Goal: Transaction & Acquisition: Purchase product/service

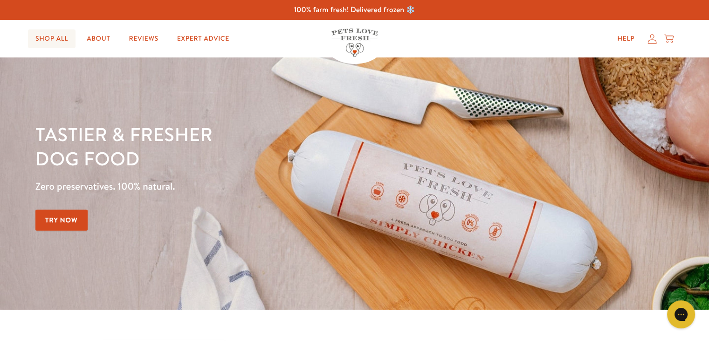
click at [57, 41] on link "Shop All" at bounding box center [52, 38] width 48 height 19
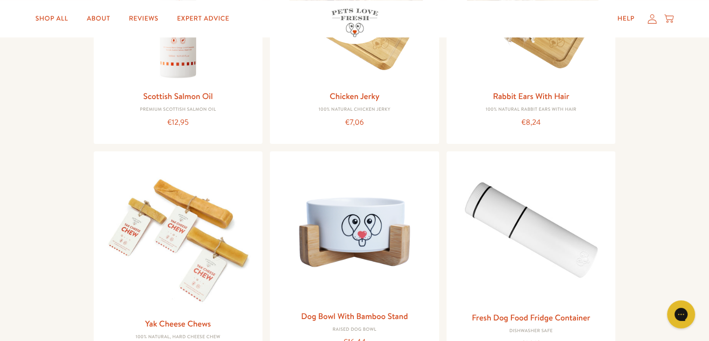
scroll to position [812, 0]
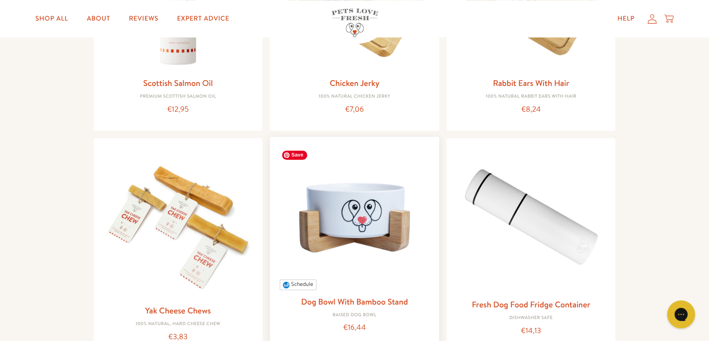
click at [317, 206] on img at bounding box center [355, 217] width 154 height 146
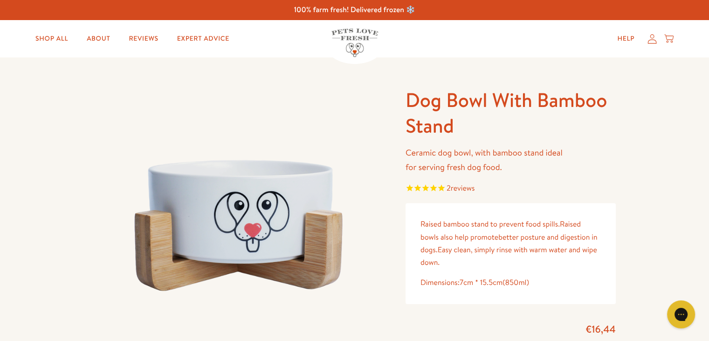
click at [363, 45] on img at bounding box center [355, 42] width 47 height 28
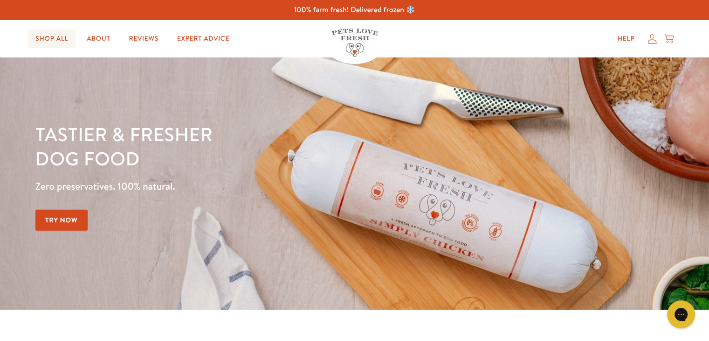
click at [65, 35] on link "Shop All" at bounding box center [52, 38] width 48 height 19
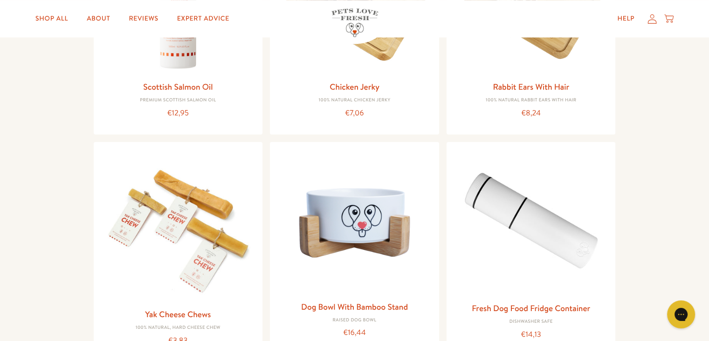
scroll to position [827, 0]
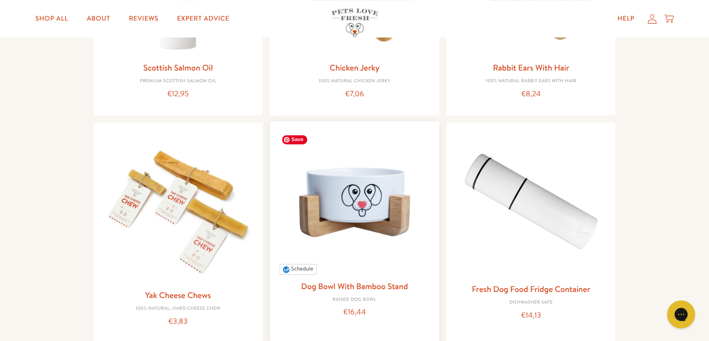
click at [385, 195] on img at bounding box center [355, 202] width 154 height 146
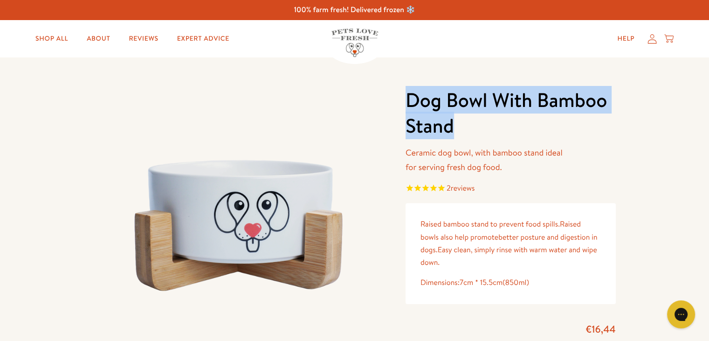
drag, startPoint x: 416, startPoint y: 110, endPoint x: 452, endPoint y: 125, distance: 38.6
click at [452, 125] on h1 "Dog Bowl With Bamboo Stand" at bounding box center [511, 112] width 210 height 51
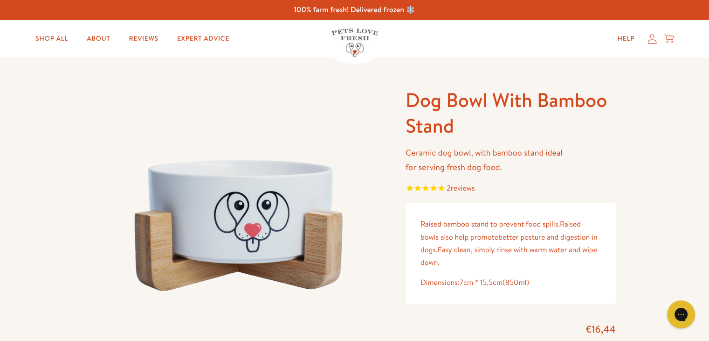
click at [452, 125] on h1 "Dog Bowl With Bamboo Stand" at bounding box center [511, 112] width 210 height 51
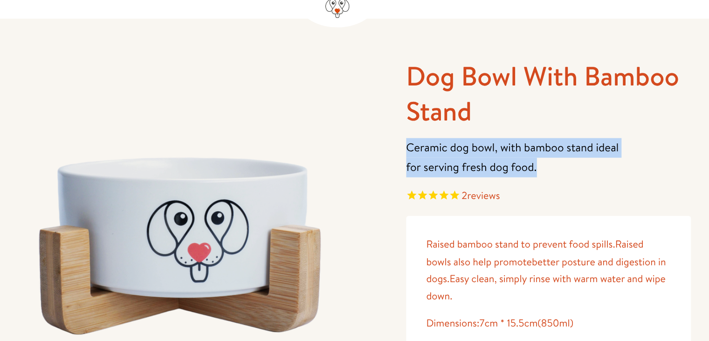
drag, startPoint x: 516, startPoint y: 173, endPoint x: 403, endPoint y: 152, distance: 114.8
click at [403, 152] on div "Dog Bowl With Bamboo Stand Ceramic dog bowl, with bamboo stand ideal for servin…" at bounding box center [507, 246] width 218 height 319
copy p "Ceramic dog bowl, with bamboo stand ideal for serving fresh dog food."
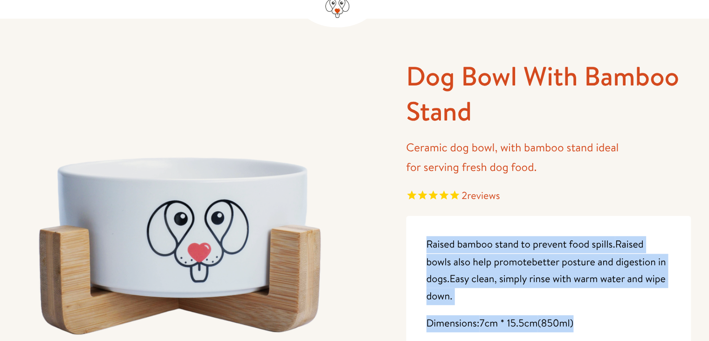
drag, startPoint x: 421, startPoint y: 224, endPoint x: 585, endPoint y: 277, distance: 172.4
click at [585, 277] on div "Raised bamboo stand to prevent food spills. Raised bowls also help promote bett…" at bounding box center [511, 253] width 210 height 101
copy div "Raised bamboo stand to prevent food spills. Raised bowls also help promote bett…"
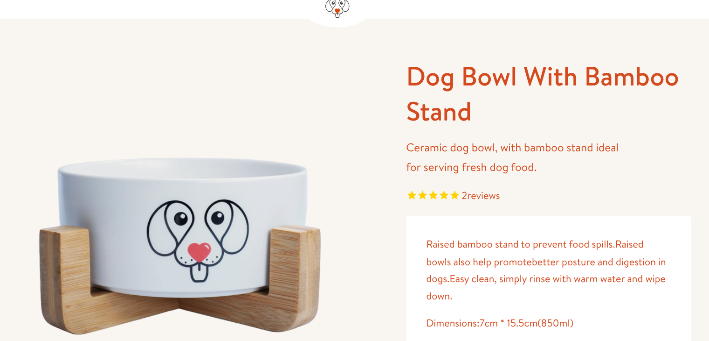
click at [461, 189] on span "reviews" at bounding box center [463, 188] width 24 height 10
